Goal: Transaction & Acquisition: Obtain resource

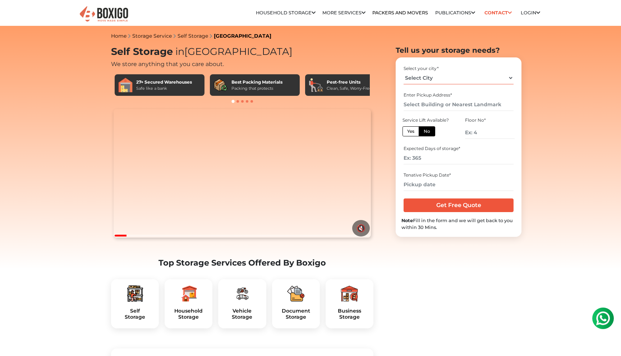
click at [470, 77] on select "Select City [GEOGRAPHIC_DATA] [GEOGRAPHIC_DATA] [GEOGRAPHIC_DATA] [GEOGRAPHIC_D…" at bounding box center [459, 78] width 110 height 13
click at [458, 206] on input "Get Free Quote" at bounding box center [459, 206] width 110 height 14
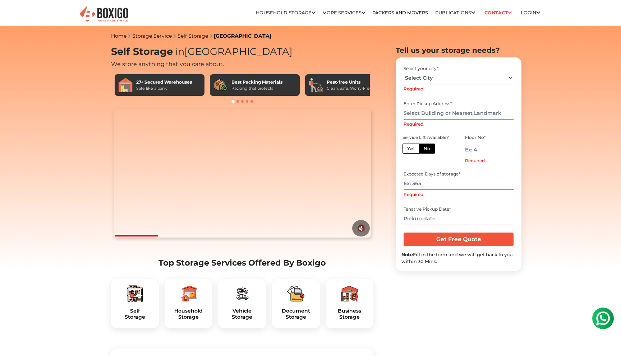
click at [451, 83] on select "Select City [GEOGRAPHIC_DATA] [GEOGRAPHIC_DATA] [GEOGRAPHIC_DATA] [GEOGRAPHIC_D…" at bounding box center [459, 78] width 110 height 13
select select "[GEOGRAPHIC_DATA]"
click at [404, 72] on select "Select City [GEOGRAPHIC_DATA] [GEOGRAPHIC_DATA] [GEOGRAPHIC_DATA] [GEOGRAPHIC_D…" at bounding box center [459, 78] width 110 height 13
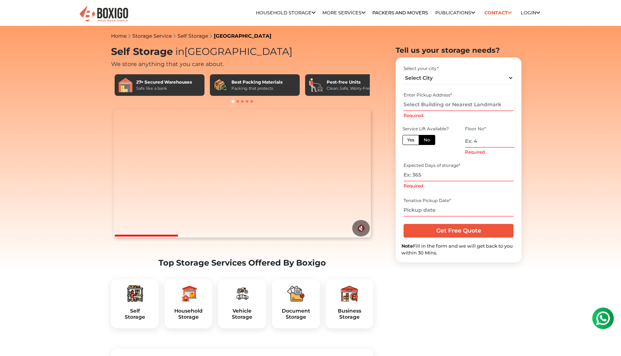
click at [432, 108] on input "Required." at bounding box center [459, 104] width 110 height 13
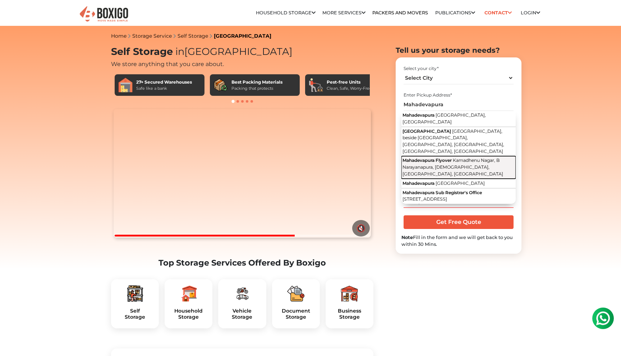
click at [437, 158] on span "Kamadhenu Nagar, B Narayanapura, Mahadevapura, Bengaluru, Karnataka" at bounding box center [452, 167] width 101 height 19
type input "Mahadevapura Flyover, Kamadhenu Nagar, B Narayanapura, Mahadevapura, Bengaluru,…"
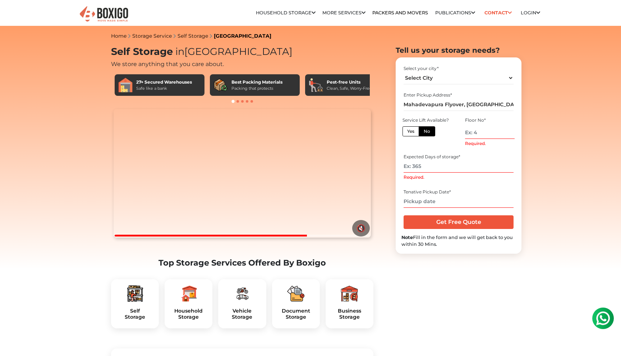
click at [474, 133] on input "Required." at bounding box center [490, 132] width 50 height 13
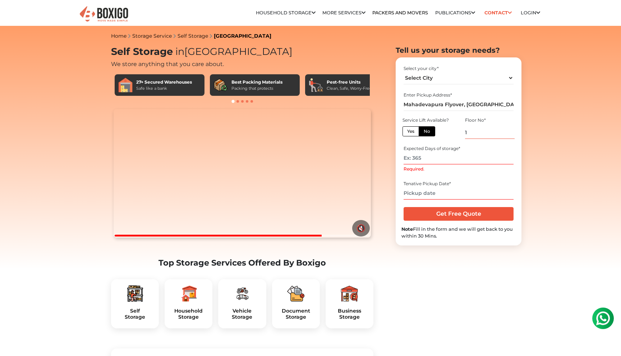
type input "1"
click at [429, 162] on input "Required." at bounding box center [459, 158] width 110 height 13
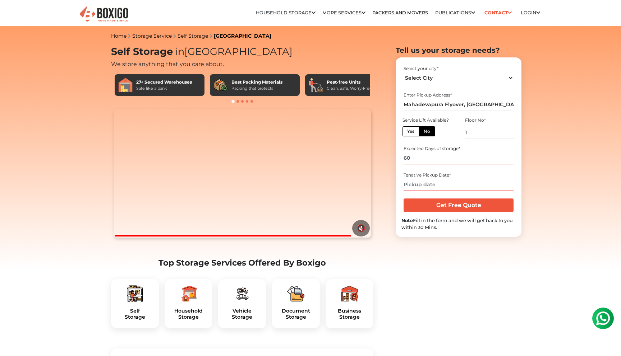
type input "60"
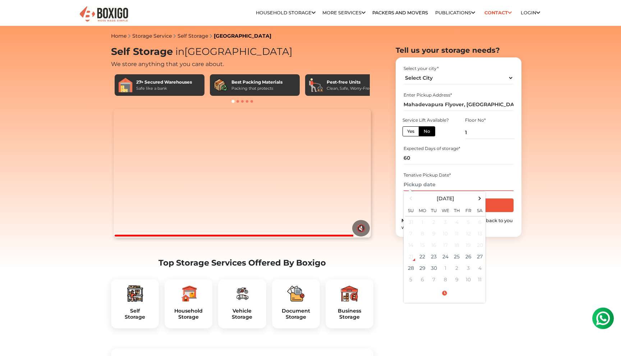
click at [426, 185] on input "text" at bounding box center [459, 185] width 110 height 13
click at [433, 267] on td "30" at bounding box center [433, 268] width 11 height 11
click at [437, 188] on input "09/30/2025 12:00 AM" at bounding box center [459, 185] width 110 height 13
click at [453, 184] on input "09/30/2025 5:00 AM" at bounding box center [459, 185] width 110 height 13
type input "09/30/2025 5:00 PM"
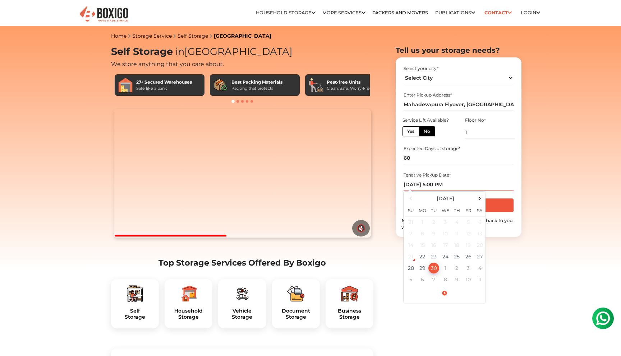
click at [509, 62] on div "Select your city * Select City Bangalore Bengaluru Bhopal Bhubaneswar Chennai C…" at bounding box center [459, 147] width 126 height 180
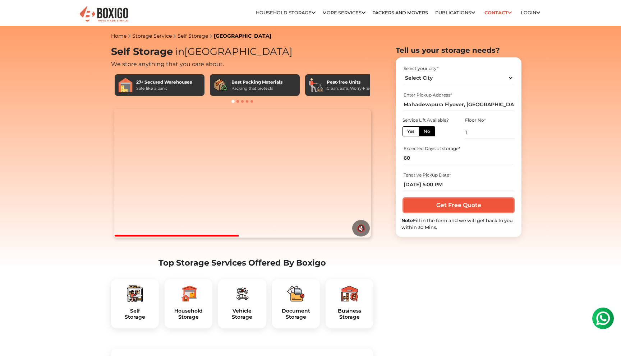
click at [464, 206] on input "Get Free Quote" at bounding box center [459, 206] width 110 height 14
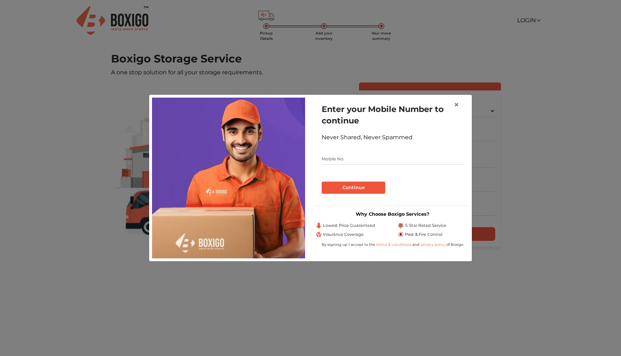
click at [361, 159] on input "text" at bounding box center [393, 158] width 142 height 11
type input "8468026204"
click at [353, 185] on button "Continue" at bounding box center [354, 188] width 64 height 12
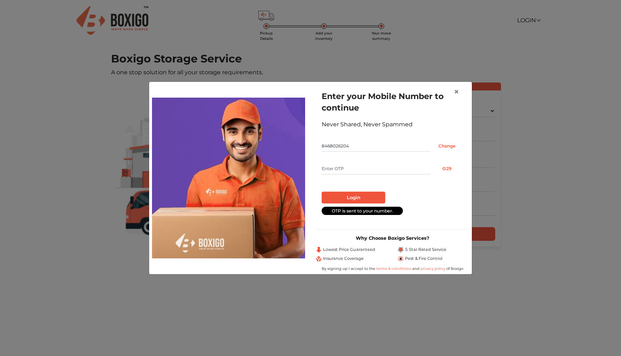
click at [369, 170] on input "text" at bounding box center [376, 168] width 109 height 11
type input "2865"
click at [359, 195] on button "Login" at bounding box center [354, 198] width 64 height 12
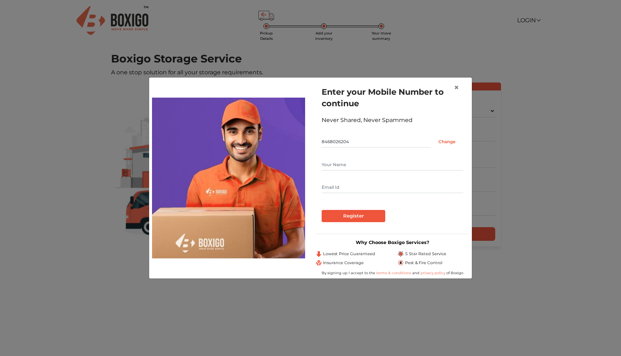
click at [353, 160] on input "text" at bounding box center [393, 164] width 142 height 11
type input "Vishal"
type input "vishal_L16@yahoo.in"
click at [345, 213] on input "Register" at bounding box center [354, 216] width 64 height 12
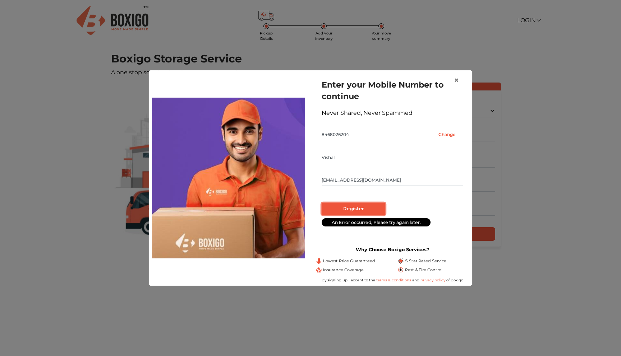
click at [351, 211] on input "Register" at bounding box center [354, 209] width 64 height 12
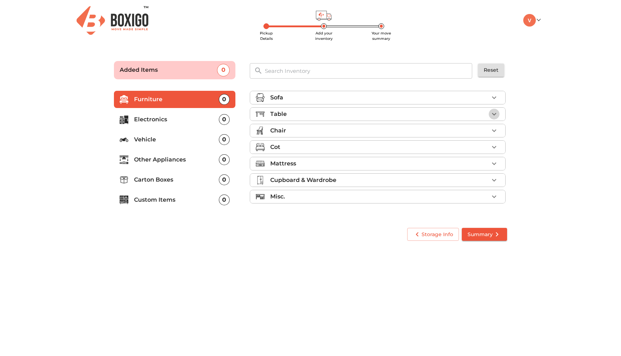
click at [496, 113] on icon "button" at bounding box center [494, 114] width 9 height 9
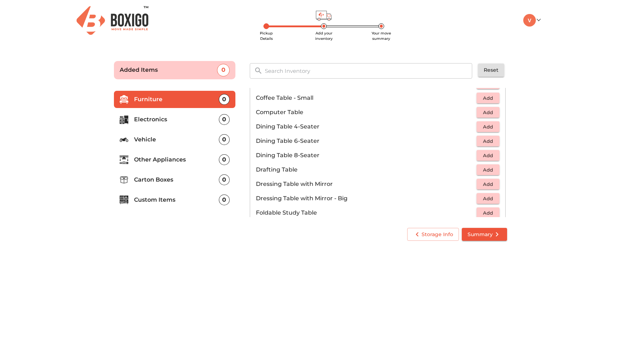
scroll to position [120, 0]
click at [487, 127] on span "Add" at bounding box center [488, 127] width 16 height 8
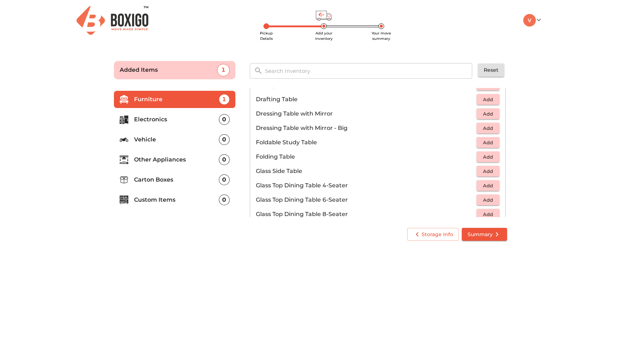
scroll to position [192, 0]
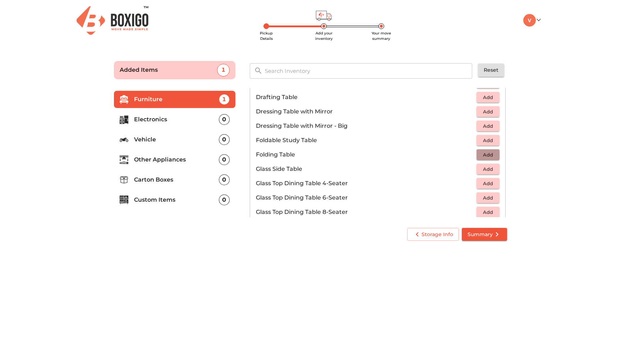
click at [491, 154] on span "Add" at bounding box center [488, 155] width 16 height 8
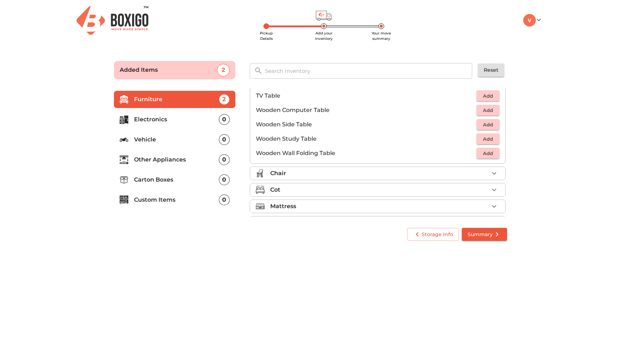
scroll to position [501, 0]
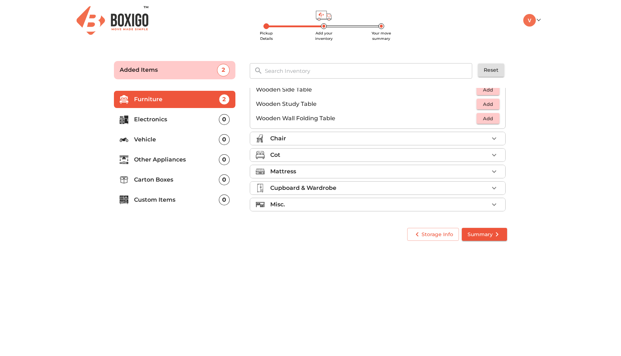
click at [499, 137] on li "Chair" at bounding box center [377, 138] width 255 height 13
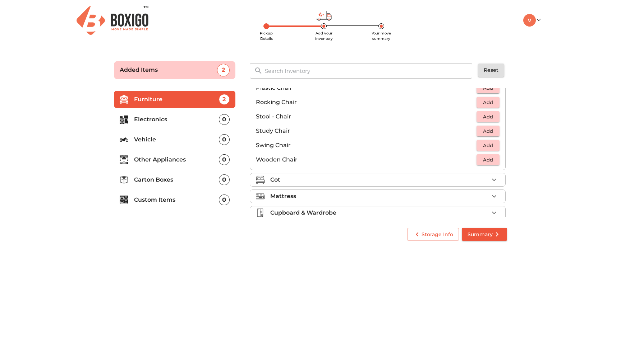
scroll to position [272, 0]
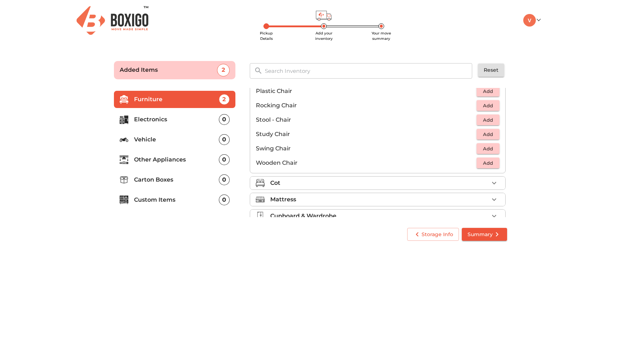
click at [489, 161] on span "Add" at bounding box center [488, 163] width 16 height 8
click at [492, 161] on icon "button" at bounding box center [494, 163] width 9 height 9
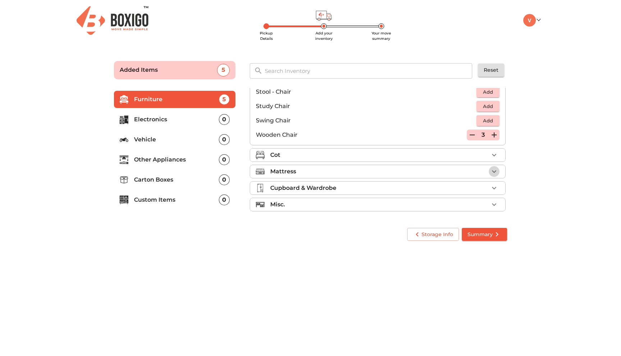
click at [494, 172] on icon "button" at bounding box center [494, 172] width 4 height 3
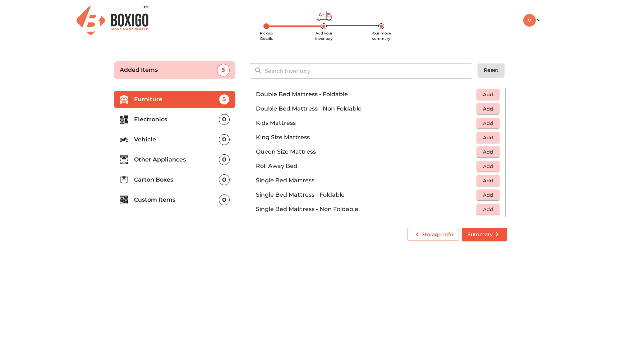
scroll to position [61, 0]
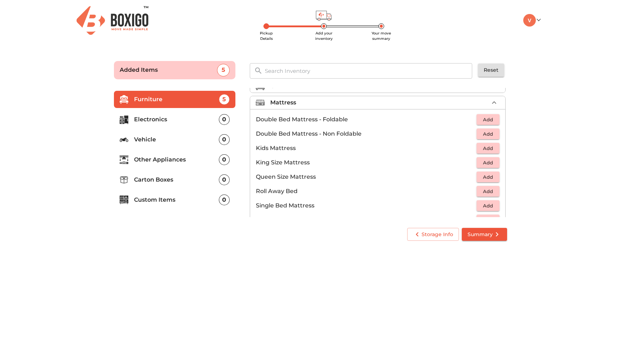
click at [490, 117] on span "Add" at bounding box center [488, 120] width 16 height 8
click at [494, 119] on icon "button" at bounding box center [494, 119] width 5 height 5
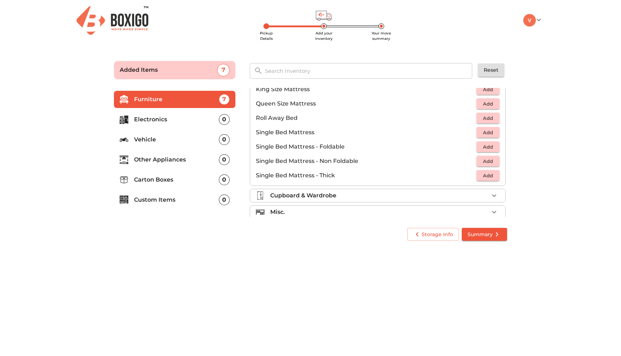
scroll to position [142, 0]
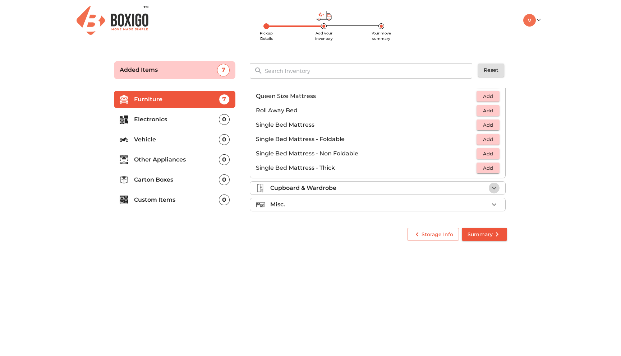
click at [491, 187] on icon "button" at bounding box center [494, 188] width 9 height 9
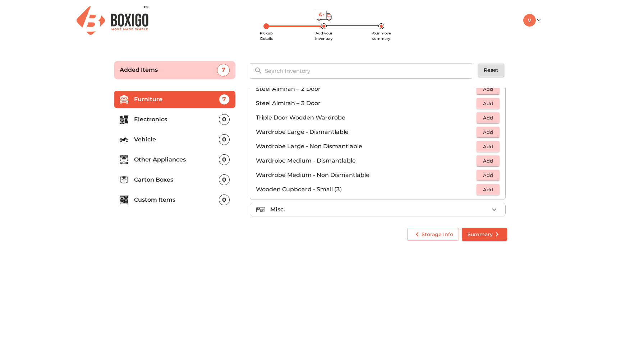
scroll to position [243, 0]
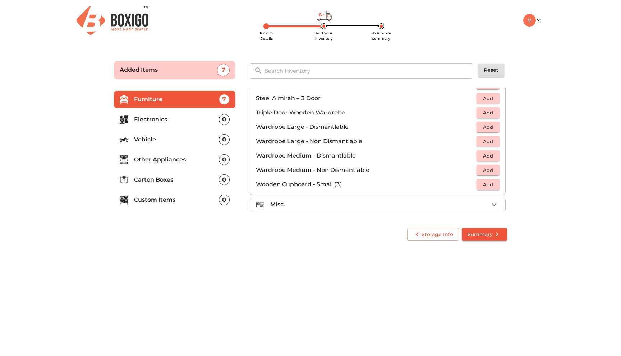
click at [173, 118] on p "Electronics" at bounding box center [176, 119] width 85 height 9
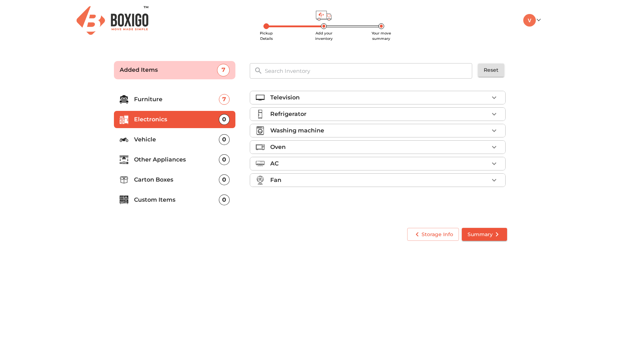
click at [495, 112] on icon "button" at bounding box center [494, 114] width 9 height 9
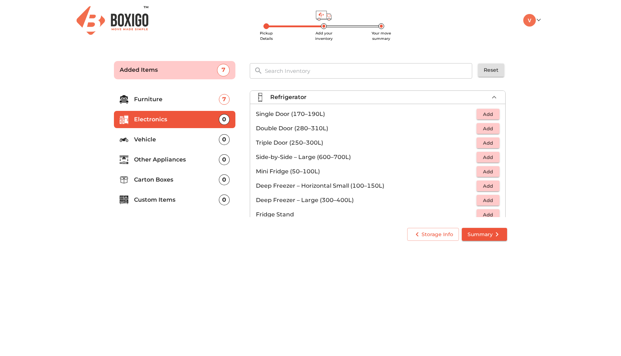
scroll to position [15, 0]
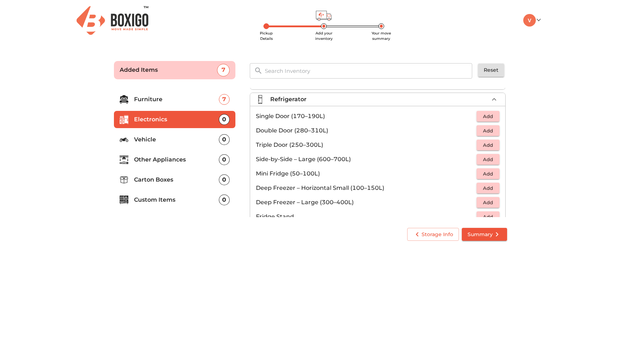
click at [493, 119] on span "Add" at bounding box center [488, 116] width 16 height 8
click at [493, 100] on icon "button" at bounding box center [494, 99] width 9 height 9
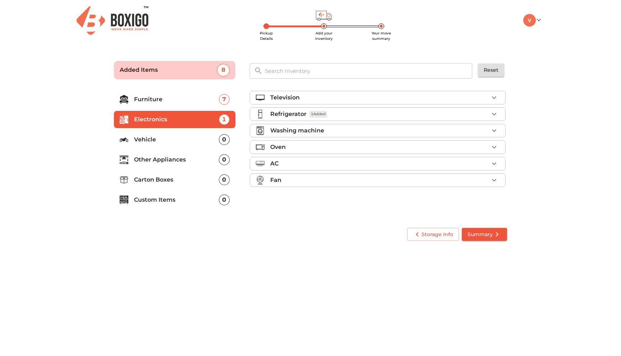
scroll to position [0, 0]
click at [494, 129] on icon "button" at bounding box center [494, 130] width 9 height 9
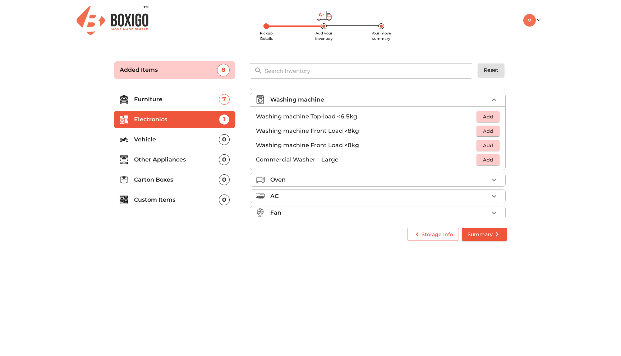
scroll to position [31, 0]
click at [490, 115] on span "Add" at bounding box center [488, 116] width 16 height 8
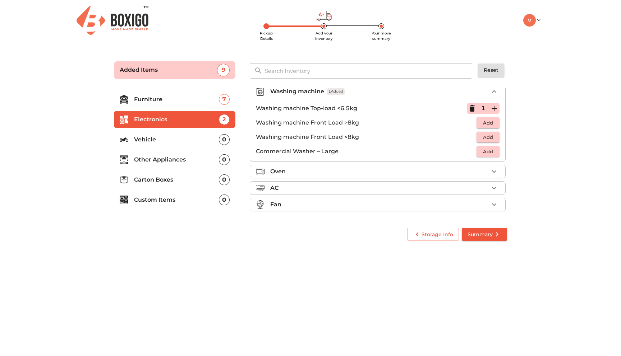
click at [493, 87] on div "Television Refrigerator 1 Added Washing machine 1 Added Washing machine Top-loa…" at bounding box center [378, 152] width 263 height 135
click at [493, 90] on icon "button" at bounding box center [494, 91] width 9 height 9
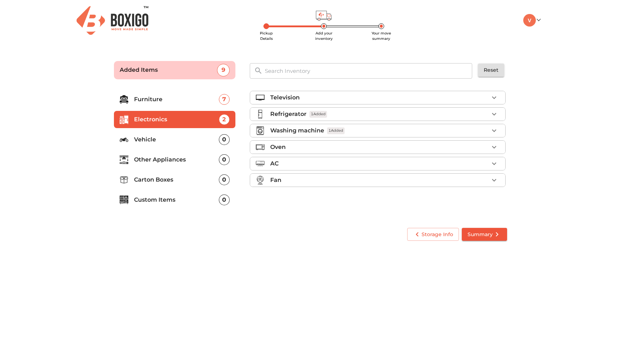
scroll to position [0, 0]
click at [161, 155] on li "Other Appliances 0" at bounding box center [174, 159] width 121 height 17
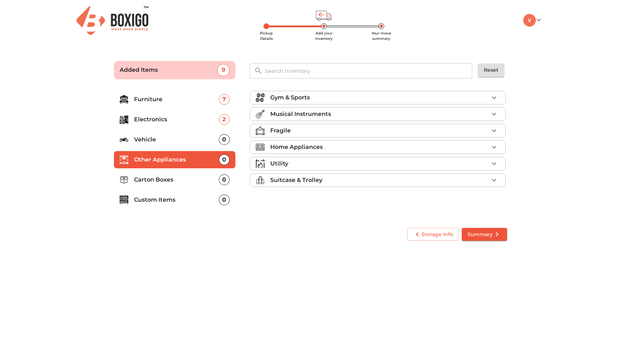
click at [494, 98] on icon "button" at bounding box center [494, 98] width 4 height 3
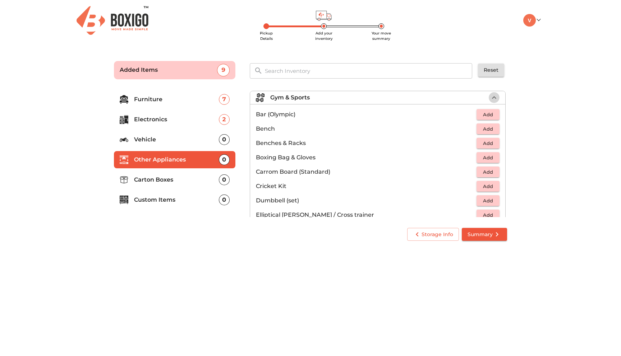
click at [494, 98] on icon "button" at bounding box center [494, 97] width 9 height 9
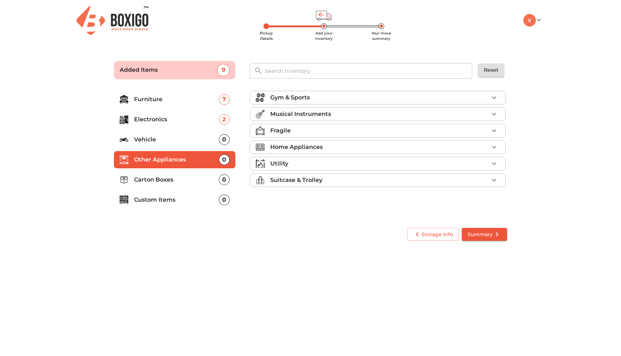
click at [170, 207] on li "Custom Items 0" at bounding box center [174, 200] width 121 height 17
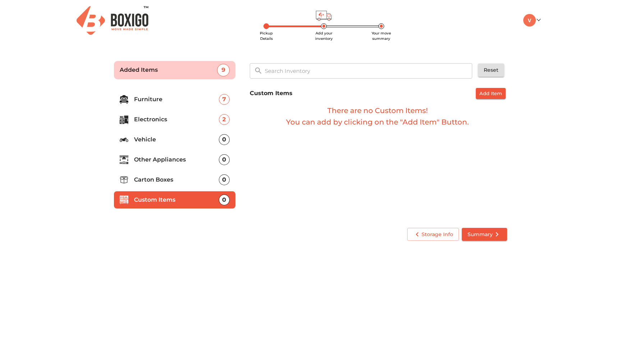
click at [166, 179] on p "Carton Boxes" at bounding box center [176, 180] width 85 height 9
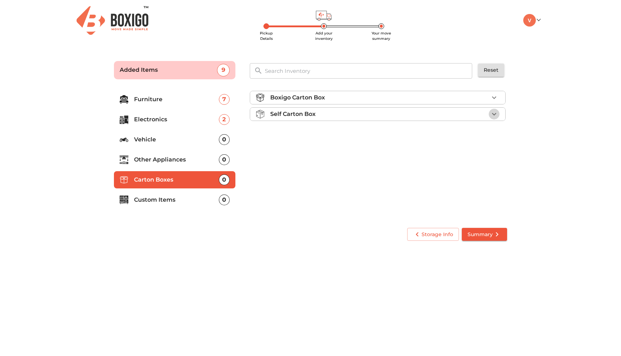
click at [495, 112] on icon "button" at bounding box center [494, 114] width 9 height 9
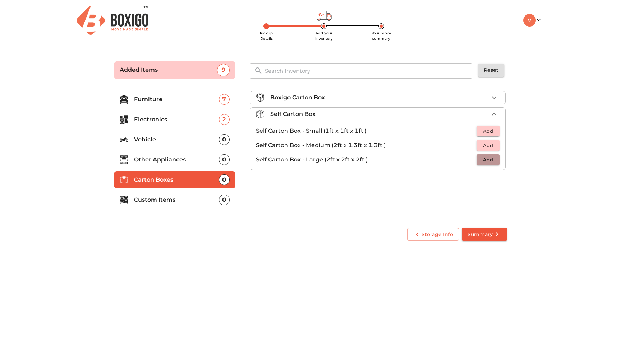
click at [489, 162] on span "Add" at bounding box center [488, 160] width 16 height 8
click at [497, 95] on icon "button" at bounding box center [494, 97] width 9 height 9
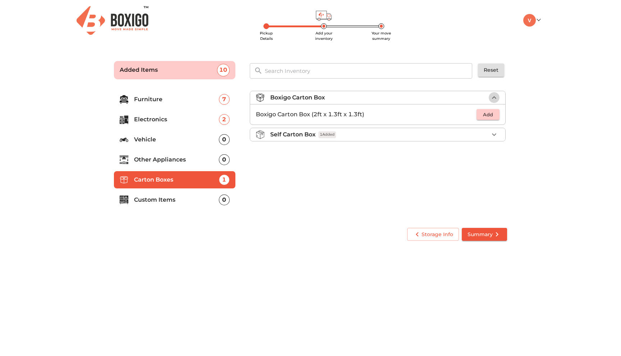
click at [497, 95] on icon "button" at bounding box center [494, 97] width 9 height 9
click at [496, 116] on icon "button" at bounding box center [494, 114] width 9 height 9
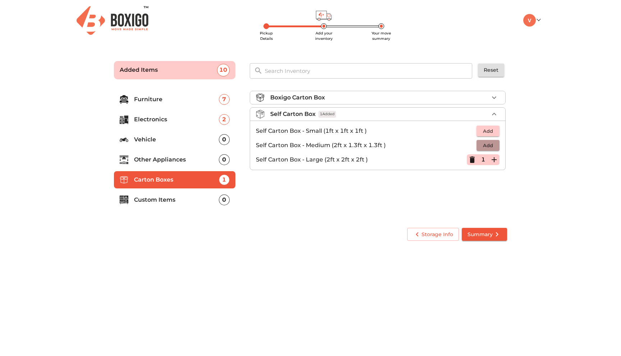
click at [493, 146] on span "Add" at bounding box center [488, 146] width 16 height 8
click at [495, 154] on li "Self Carton Box - Large (2ft x 2ft x 2ft ) 1" at bounding box center [377, 160] width 255 height 14
click at [495, 158] on icon "button" at bounding box center [494, 160] width 9 height 9
click at [495, 137] on li "Self Carton Box - Small (1ft x 1ft x 1ft ) Add" at bounding box center [377, 131] width 255 height 14
click at [495, 149] on icon "button" at bounding box center [494, 145] width 9 height 9
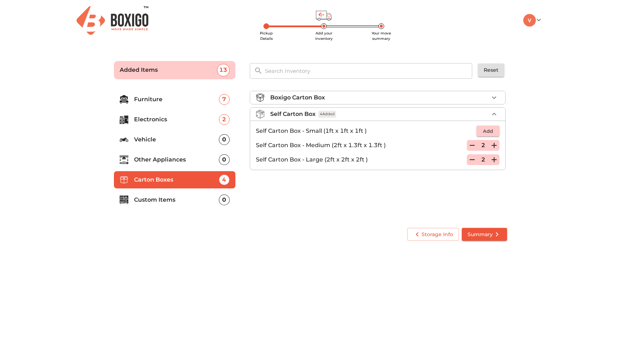
click at [173, 163] on p "Other Appliances" at bounding box center [176, 160] width 85 height 9
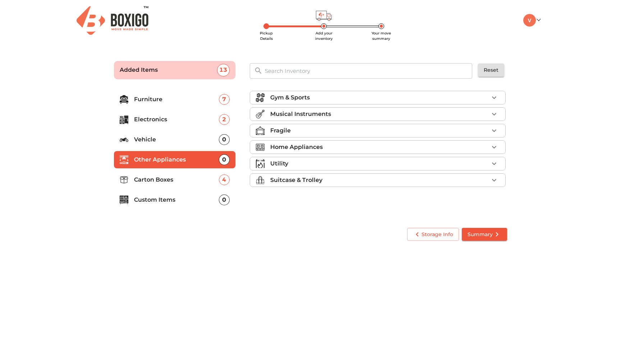
click at [494, 143] on icon "button" at bounding box center [494, 147] width 9 height 9
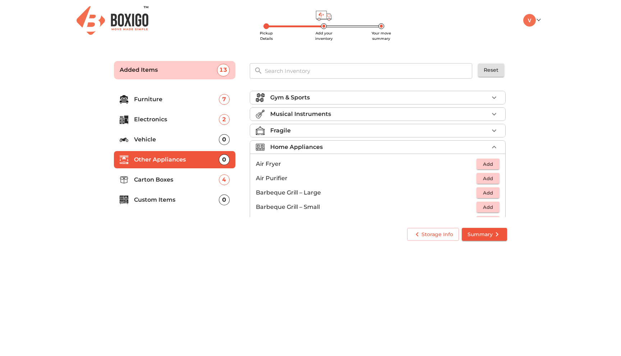
click at [366, 65] on input "text" at bounding box center [369, 70] width 217 height 15
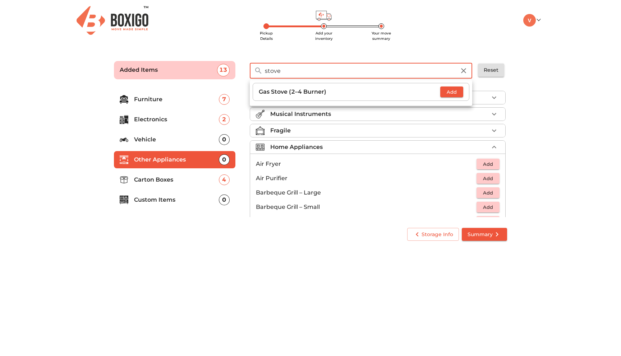
type input "stove"
click at [426, 91] on p "Gas Stove (2–4 Burner)" at bounding box center [349, 92] width 181 height 9
click at [451, 94] on span "Add" at bounding box center [452, 92] width 16 height 8
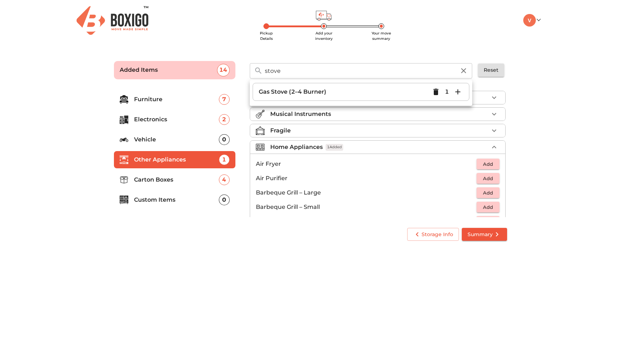
click at [531, 114] on main "Pickup Details Add your inventory Your move summary Added Items 14 stove ​ Gas …" at bounding box center [310, 150] width 621 height 198
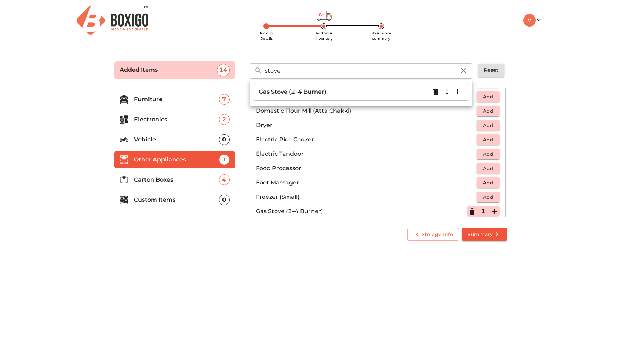
scroll to position [202, 0]
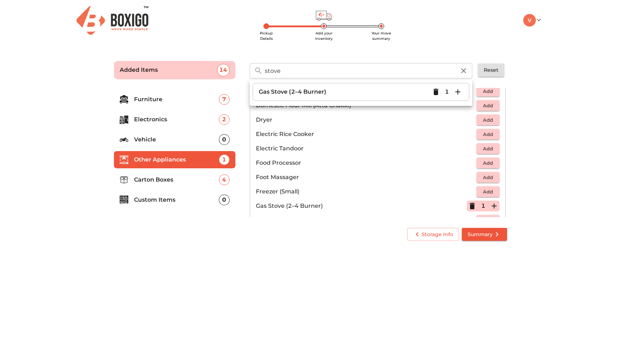
click at [309, 245] on div "Storage Info Summary" at bounding box center [310, 235] width 407 height 28
click at [478, 232] on span "Summary" at bounding box center [484, 234] width 34 height 9
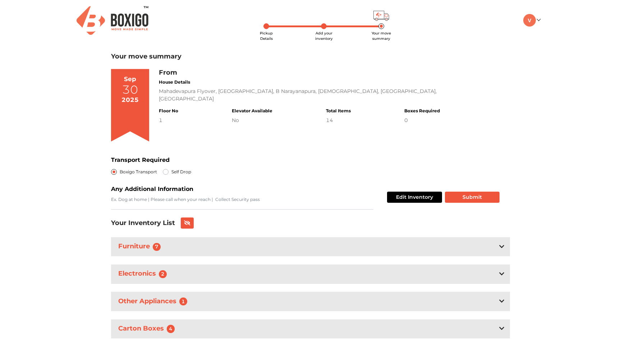
scroll to position [9, 0]
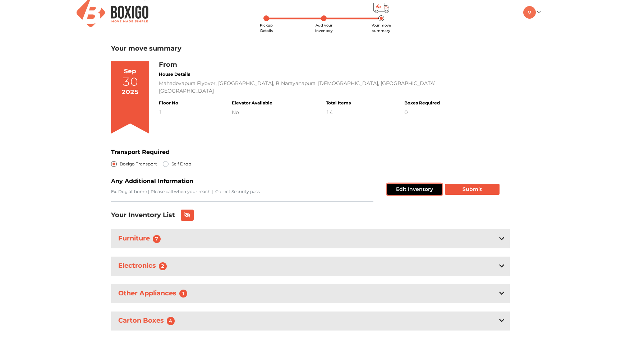
click at [395, 189] on button "Edit Inventory" at bounding box center [414, 189] width 55 height 11
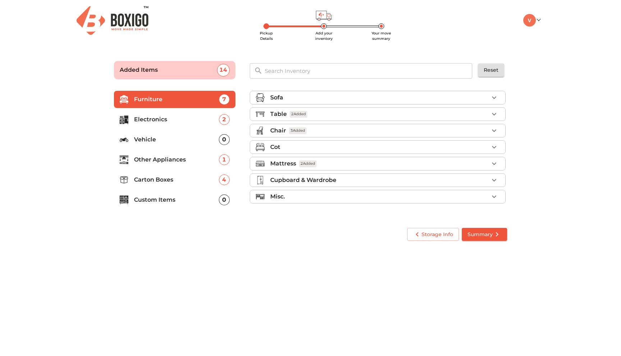
click at [181, 186] on li "Carton Boxes 4" at bounding box center [174, 179] width 121 height 17
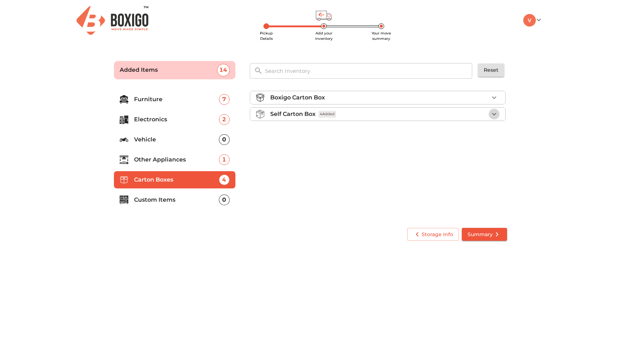
click at [496, 111] on icon "button" at bounding box center [494, 114] width 9 height 9
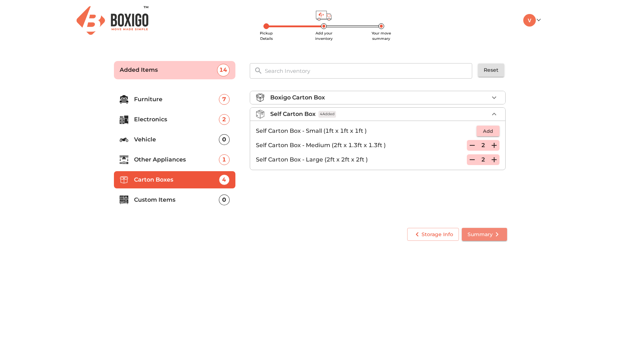
click at [474, 235] on span "Summary" at bounding box center [484, 234] width 34 height 9
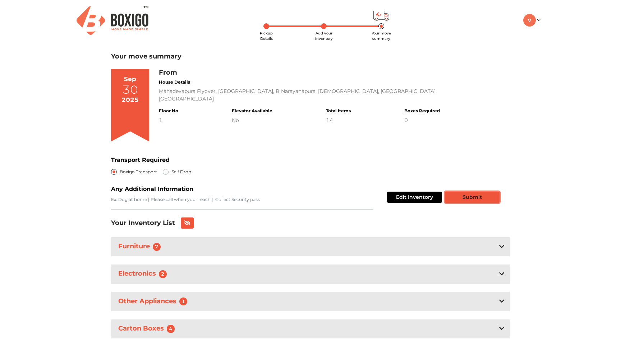
click at [465, 192] on button "Submit" at bounding box center [472, 197] width 55 height 11
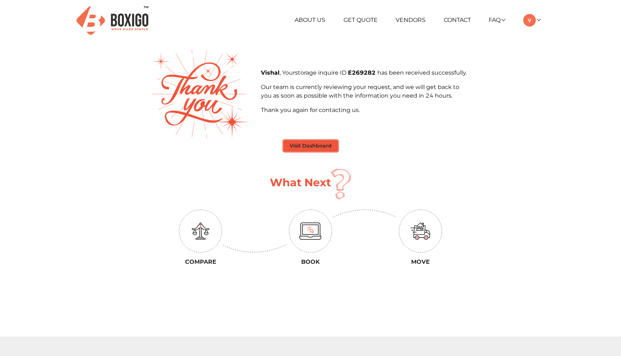
click at [319, 146] on button "Visit Dashboard" at bounding box center [310, 145] width 54 height 11
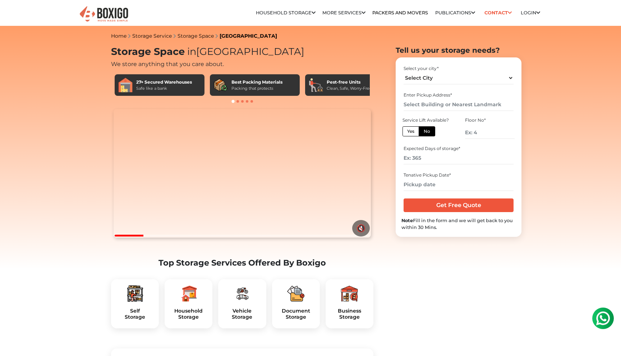
scroll to position [10, 0]
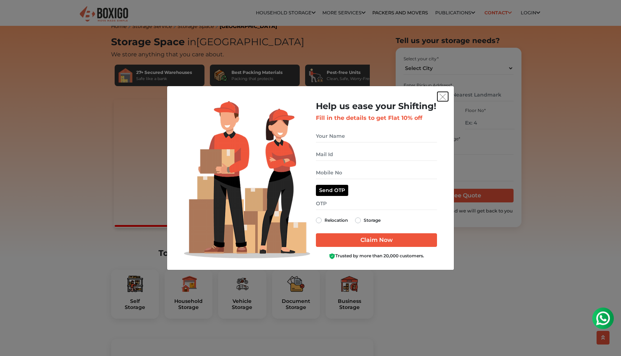
click at [443, 99] on img "get free quote dialog" at bounding box center [442, 97] width 6 height 6
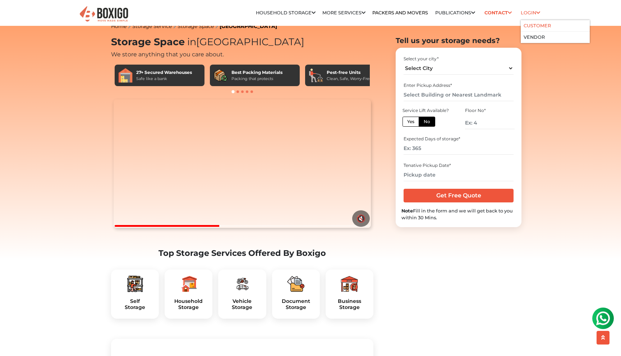
click at [536, 27] on link "Customer" at bounding box center [537, 25] width 27 height 5
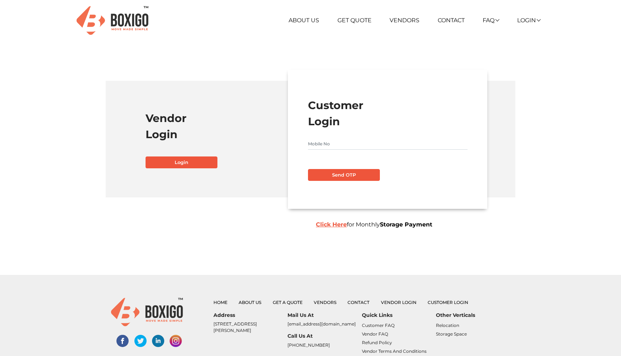
click at [329, 149] on input "text" at bounding box center [388, 143] width 160 height 11
type input "8468026204"
click at [342, 175] on button "Send OTP" at bounding box center [344, 175] width 72 height 12
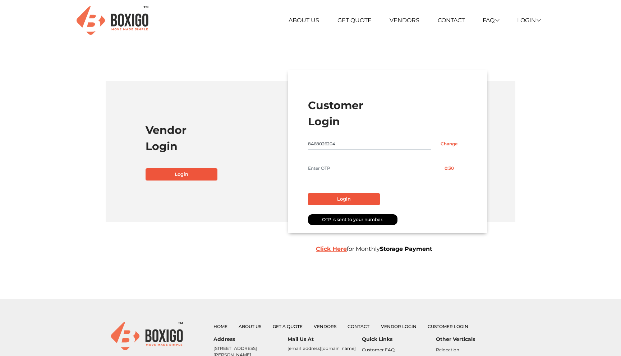
click at [343, 165] on input "text" at bounding box center [369, 168] width 123 height 11
type input "8899"
click at [338, 194] on button "Login" at bounding box center [344, 199] width 72 height 12
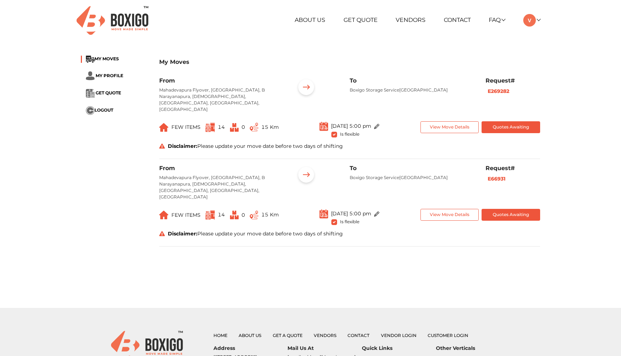
click at [449, 127] on div "View Move Details Quotes Awaiting" at bounding box center [480, 130] width 130 height 18
click at [458, 128] on div "View Move Details Quotes Awaiting" at bounding box center [480, 130] width 130 height 18
click at [450, 121] on button "View Move Details" at bounding box center [449, 127] width 59 height 12
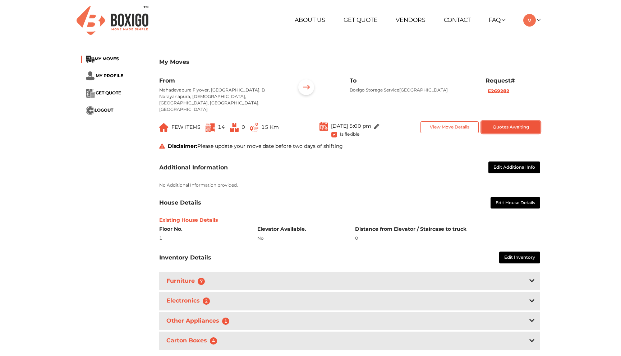
click at [499, 121] on button "Quotes Awaiting" at bounding box center [510, 127] width 59 height 12
click at [463, 121] on button "View Move Details" at bounding box center [449, 127] width 59 height 12
